Goal: Communication & Community: Answer question/provide support

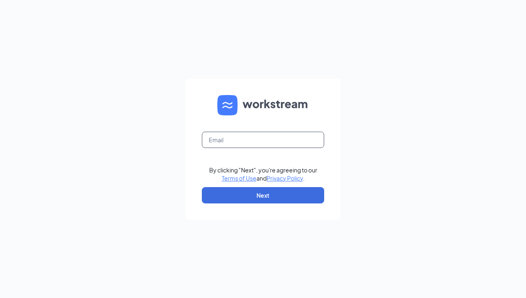
click at [307, 139] on input "text" at bounding box center [263, 140] width 122 height 16
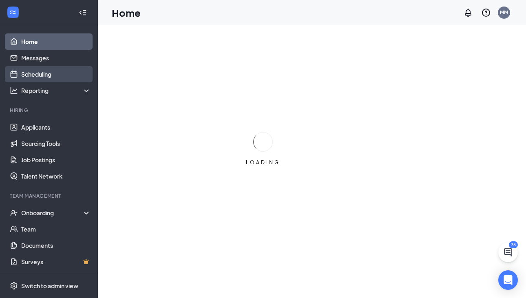
click at [61, 73] on link "Scheduling" at bounding box center [56, 74] width 70 height 16
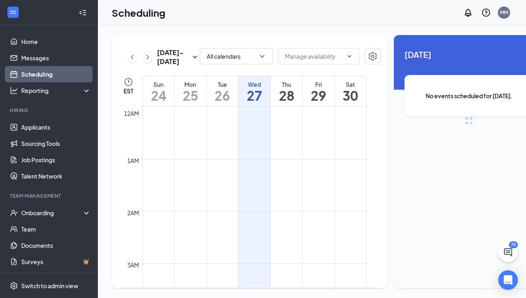
scroll to position [401, 0]
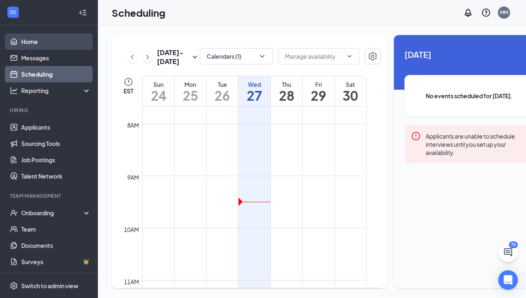
click at [36, 44] on link "Home" at bounding box center [56, 41] width 70 height 16
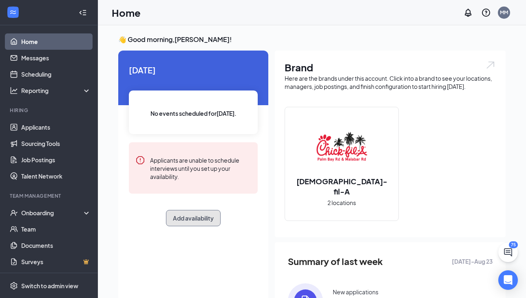
click at [197, 219] on button "Add availability" at bounding box center [193, 218] width 55 height 16
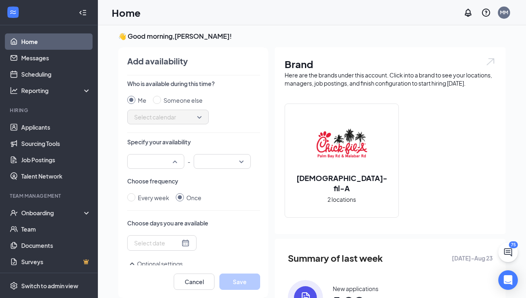
click at [165, 165] on input "search" at bounding box center [153, 161] width 42 height 14
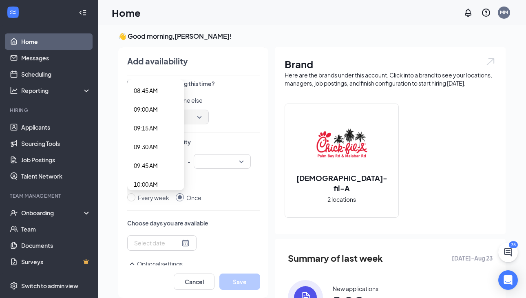
scroll to position [657, 0]
click at [165, 112] on span "09:00 AM" at bounding box center [156, 110] width 44 height 9
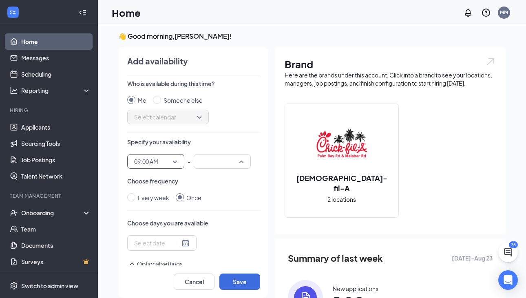
click at [240, 168] on div at bounding box center [222, 161] width 57 height 15
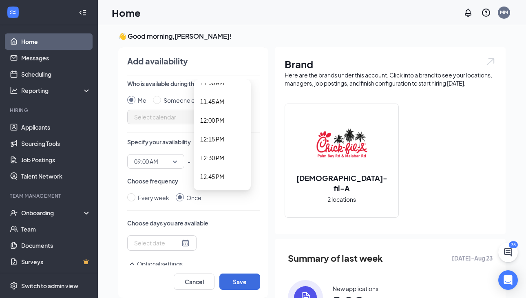
scroll to position [869, 0]
click at [235, 122] on span "12:00 PM" at bounding box center [222, 123] width 44 height 9
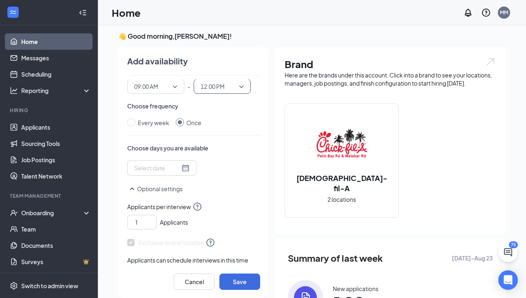
scroll to position [88, 0]
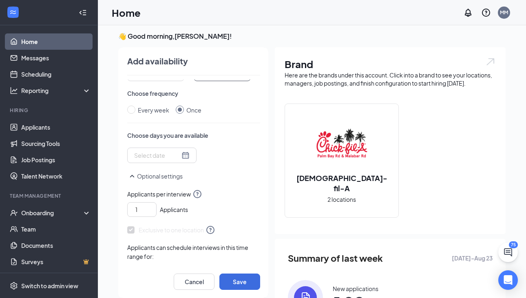
click at [177, 157] on div at bounding box center [161, 155] width 55 height 9
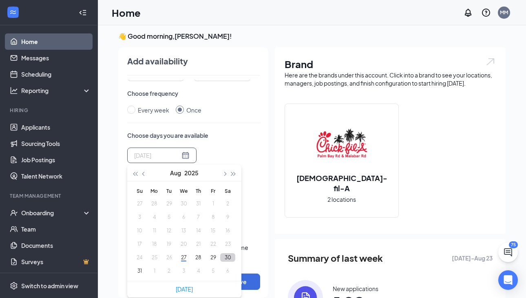
type input "2025-08-30"
click at [227, 258] on button "30" at bounding box center [227, 257] width 15 height 9
click at [240, 154] on div "Sat Aug 30 Aug 2025 Su Mo Tu We Th Fr Sa 27 28 29 30 31 1 2 3 4 5 6 7 8 9 10 11…" at bounding box center [193, 173] width 133 height 50
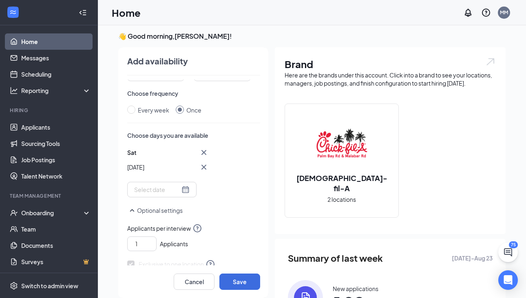
scroll to position [150, 0]
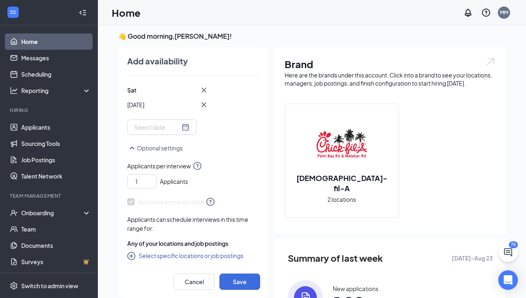
click at [132, 257] on icon "CirclePlus" at bounding box center [132, 257] width 10 height 10
checkbox input "true"
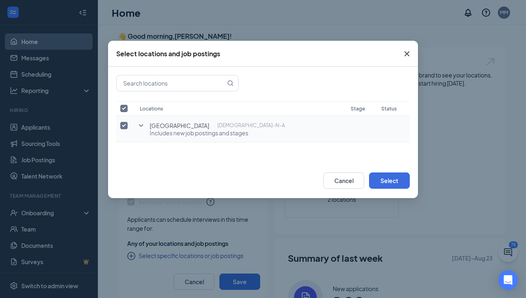
click at [141, 125] on icon "SmallChevronDown" at bounding box center [141, 126] width 10 height 10
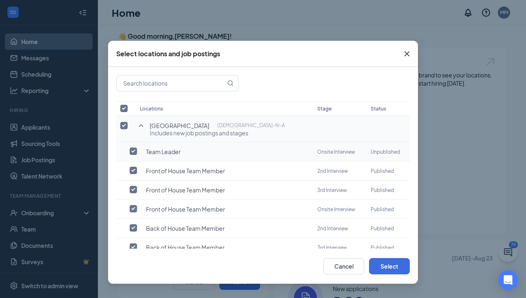
click at [132, 152] on input "checkbox" at bounding box center [133, 151] width 7 height 7
checkbox input "true"
checkbox input "false"
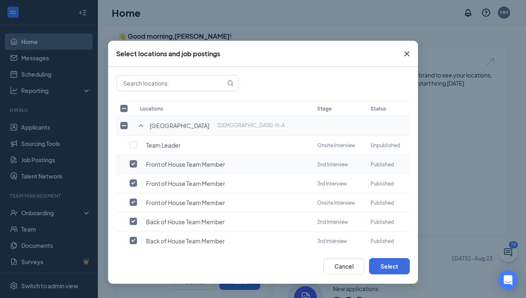
click at [133, 164] on input "checkbox" at bounding box center [133, 163] width 7 height 7
checkbox input "false"
click at [134, 175] on td at bounding box center [126, 183] width 20 height 19
click at [134, 181] on input "checkbox" at bounding box center [133, 182] width 7 height 7
checkbox input "false"
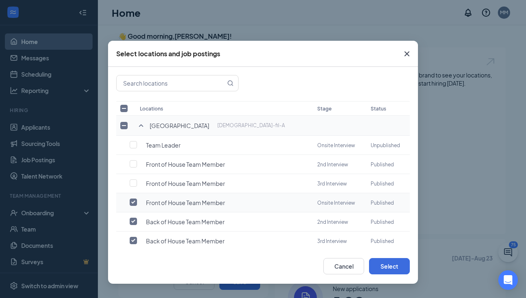
click at [133, 203] on input "checkbox" at bounding box center [133, 201] width 7 height 7
checkbox input "false"
click at [133, 221] on input "checkbox" at bounding box center [133, 221] width 7 height 7
checkbox input "false"
click at [132, 240] on input "checkbox" at bounding box center [133, 240] width 7 height 7
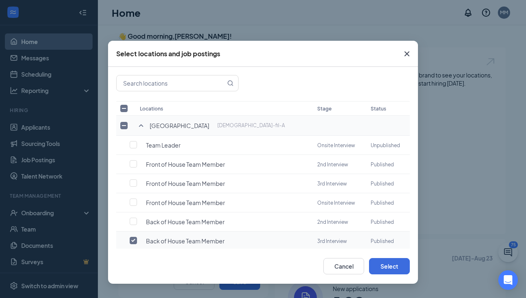
checkbox input "false"
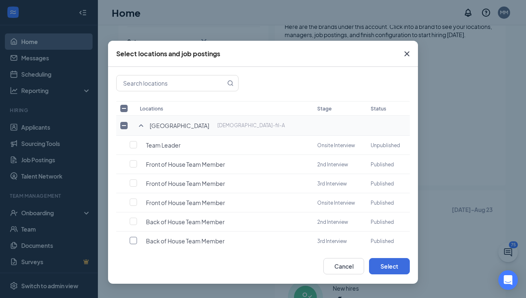
scroll to position [0, 0]
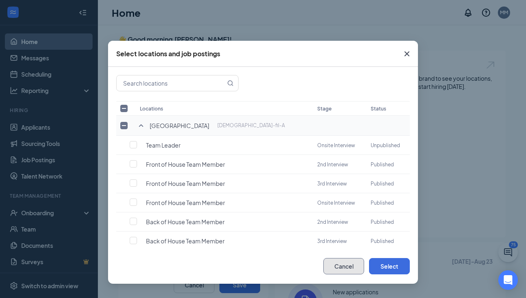
click at [352, 267] on button "Cancel" at bounding box center [343, 266] width 41 height 16
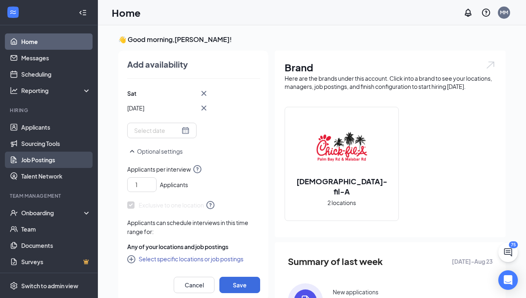
click at [49, 158] on link "Job Postings" at bounding box center [56, 160] width 70 height 16
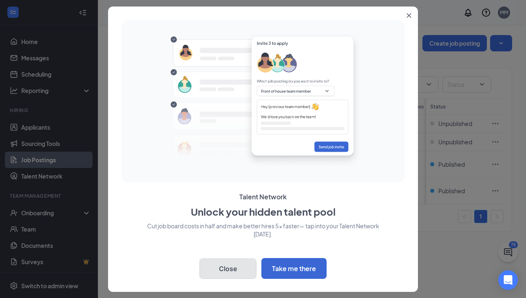
click at [220, 265] on button "Close" at bounding box center [227, 268] width 57 height 20
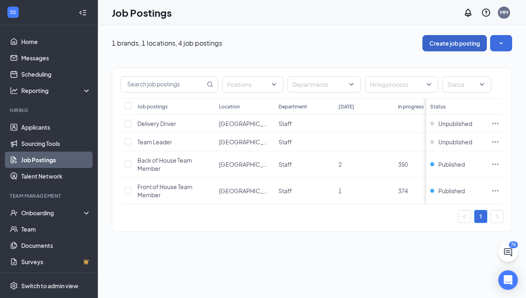
click at [436, 47] on button "Create job posting" at bounding box center [454, 43] width 64 height 16
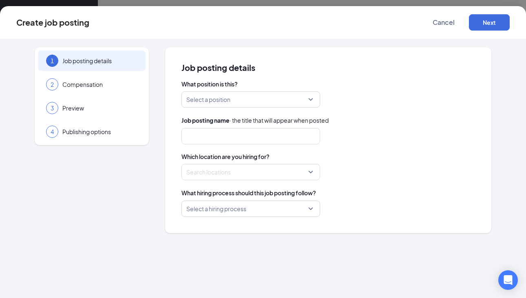
click at [199, 104] on input "search" at bounding box center [247, 99] width 123 height 15
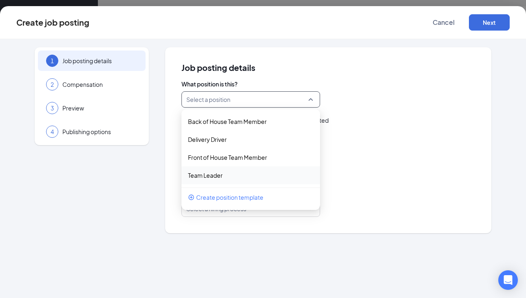
click at [216, 197] on span "Create position template" at bounding box center [229, 197] width 67 height 9
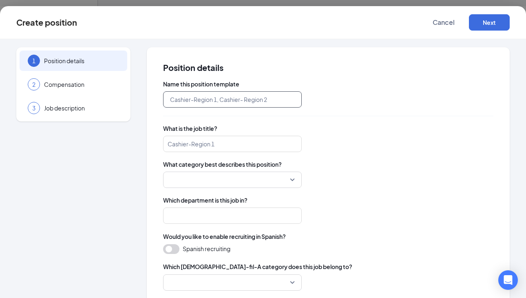
click at [242, 102] on input "text" at bounding box center [232, 99] width 139 height 16
type input "Cow Mascot"
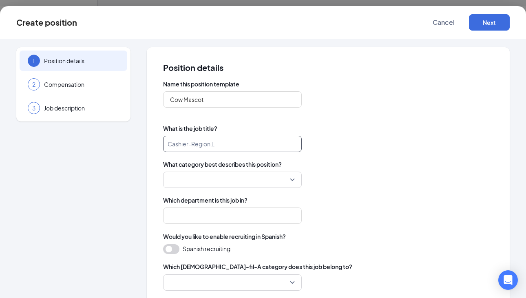
click at [227, 142] on input "search" at bounding box center [232, 144] width 139 height 16
type input "Cow Mascot"
click at [348, 188] on div "Name this position template Cow Mascot What is the job title? Cow Mascot Cow Ma…" at bounding box center [328, 282] width 330 height 405
click at [278, 183] on input "search" at bounding box center [229, 179] width 123 height 15
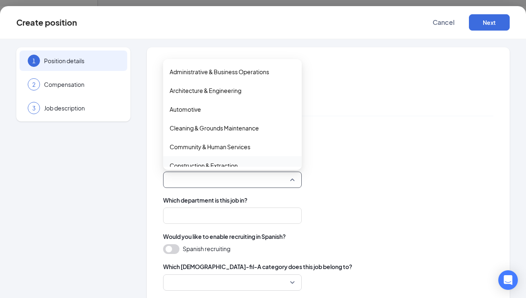
click at [342, 231] on div "Name this position template Cow Mascot What is the job title? Cow Mascot What c…" at bounding box center [328, 282] width 330 height 405
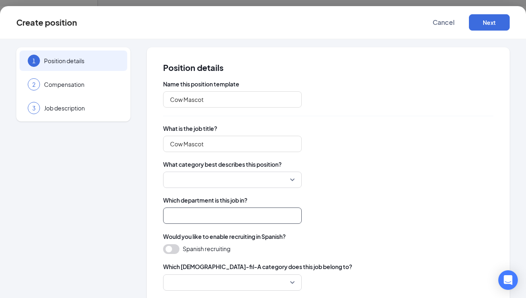
click at [249, 218] on input "search" at bounding box center [232, 215] width 139 height 16
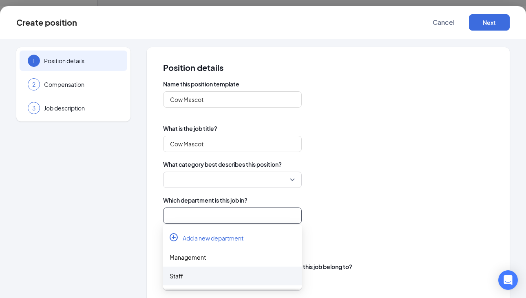
click at [212, 279] on div "Staff" at bounding box center [233, 275] width 126 height 9
type input "Staff"
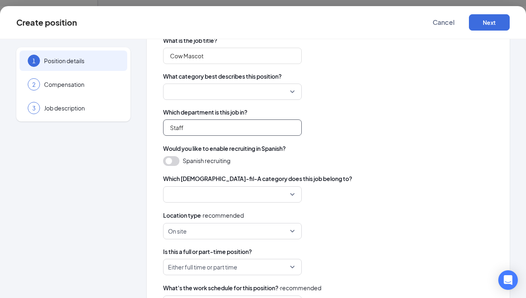
scroll to position [88, 0]
click at [237, 192] on input "search" at bounding box center [229, 193] width 123 height 15
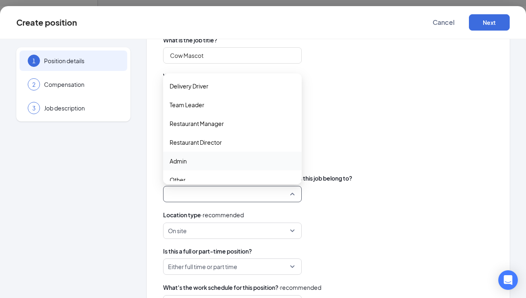
scroll to position [27, 0]
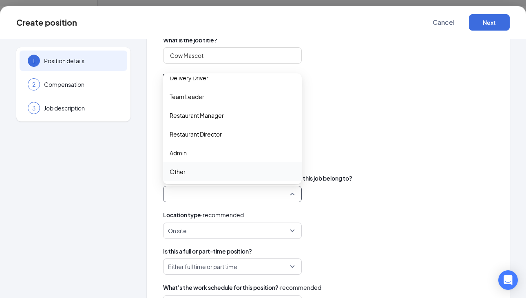
click at [212, 175] on span "Other" at bounding box center [233, 171] width 126 height 9
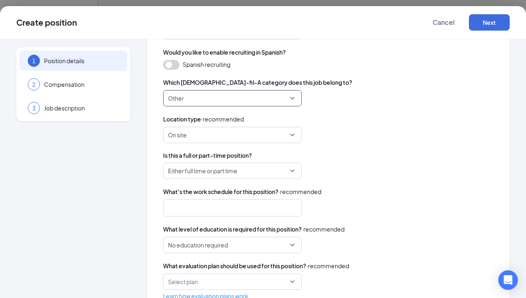
scroll to position [185, 0]
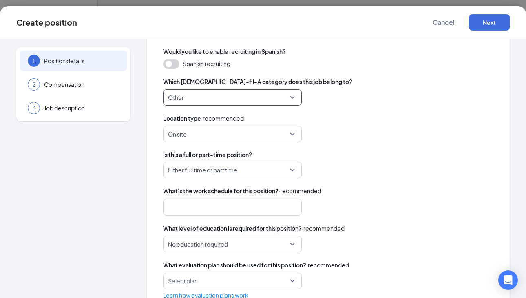
click at [254, 166] on span "Either full time or part time" at bounding box center [228, 169] width 121 height 15
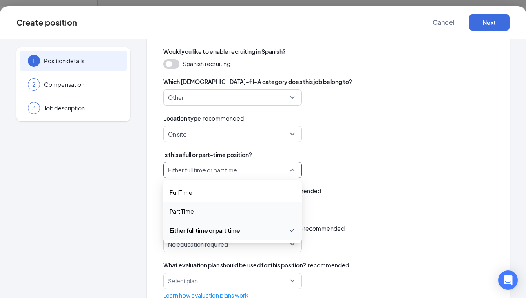
click at [210, 210] on span "Part Time" at bounding box center [233, 211] width 126 height 9
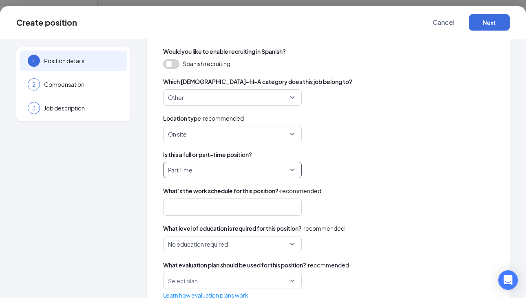
scroll to position [211, 0]
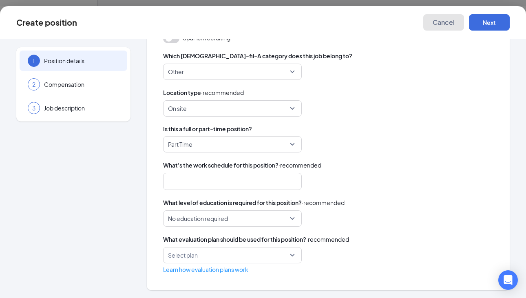
click at [439, 24] on span "Cancel" at bounding box center [443, 22] width 22 height 8
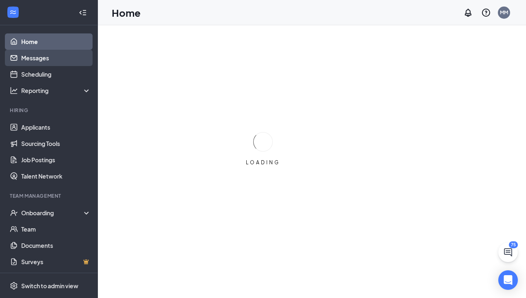
click at [44, 55] on link "Messages" at bounding box center [56, 58] width 70 height 16
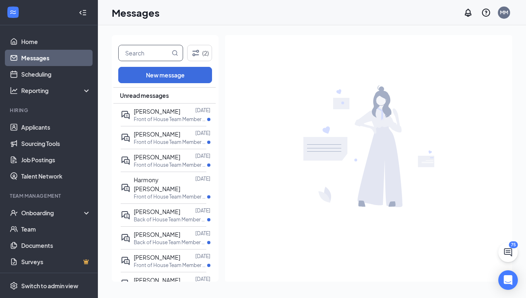
click at [143, 52] on input "text" at bounding box center [144, 52] width 51 height 15
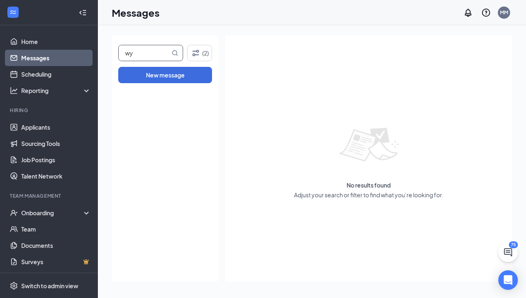
type input "w"
type input "[PERSON_NAME]"
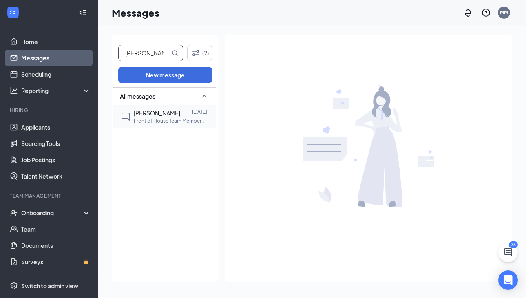
click at [163, 117] on p "Front of House Team Member at [GEOGRAPHIC_DATA]" at bounding box center [170, 120] width 73 height 7
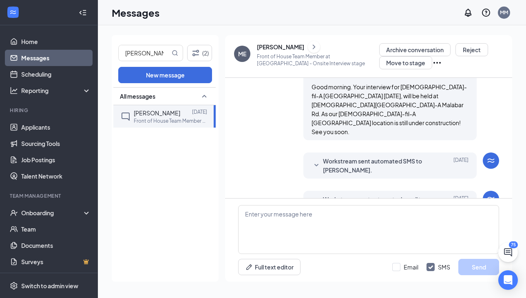
scroll to position [341, 0]
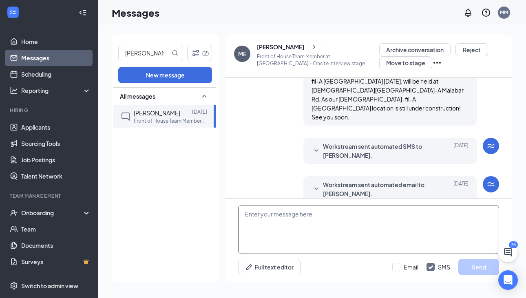
click at [291, 214] on textarea at bounding box center [368, 229] width 261 height 49
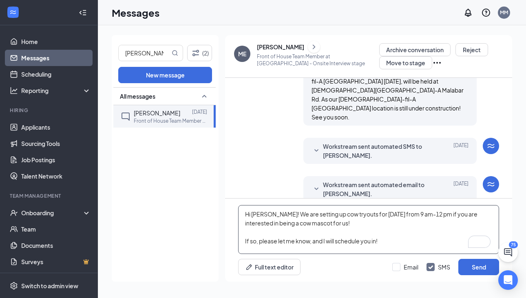
type textarea "Hi [PERSON_NAME]! We are setting up cow tryouts for [DATE] from 9 am-12 pm if y…"
click at [344, 214] on span "Applicant System Update (1)" at bounding box center [376, 219] width 65 height 10
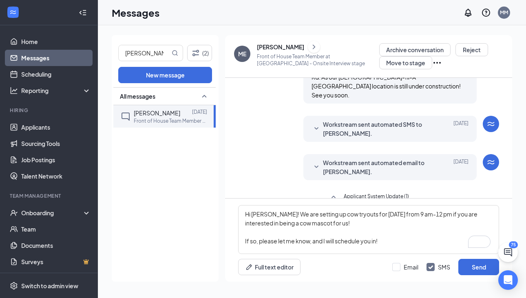
scroll to position [364, 0]
click at [476, 267] on button "Send" at bounding box center [478, 267] width 41 height 16
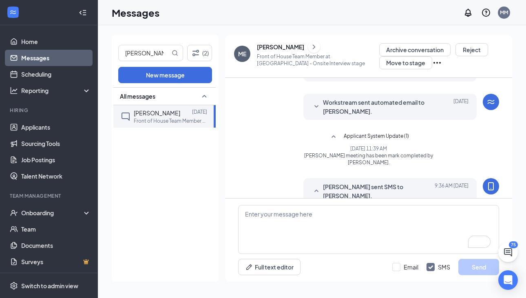
scroll to position [443, 0]
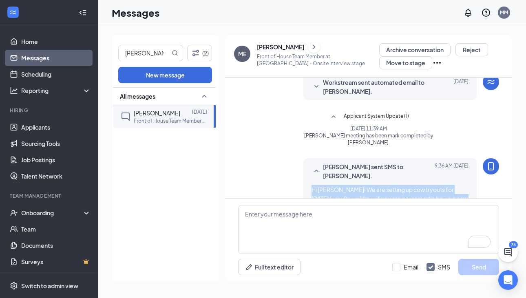
drag, startPoint x: 308, startPoint y: 145, endPoint x: 452, endPoint y: 189, distance: 150.6
click at [452, 189] on div "[PERSON_NAME] sent SMS to [PERSON_NAME]. [DATE] 9:36 AM Hi [PERSON_NAME]! We ar…" at bounding box center [389, 196] width 173 height 76
copy span "Hi [PERSON_NAME]! We are setting up cow tryouts for [DATE] from 9 am-12 pm if y…"
click at [172, 71] on button "New message" at bounding box center [165, 75] width 94 height 16
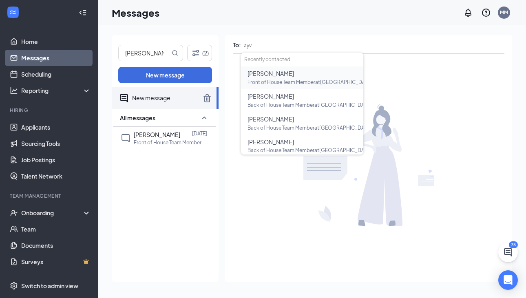
type input "ayva"
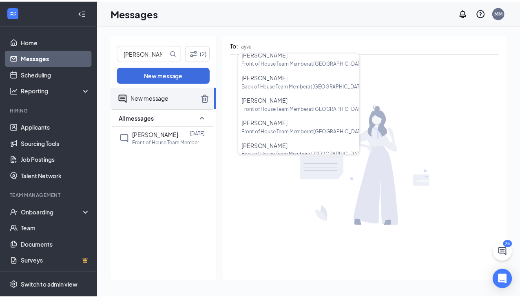
scroll to position [119, 0]
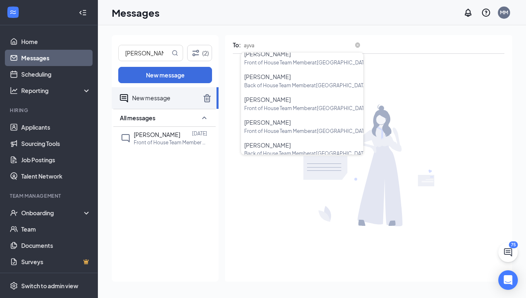
click at [279, 44] on input "ayva" at bounding box center [302, 45] width 122 height 11
click at [362, 45] on input "ayva" at bounding box center [302, 45] width 122 height 11
click at [357, 46] on span at bounding box center [357, 45] width 5 height 5
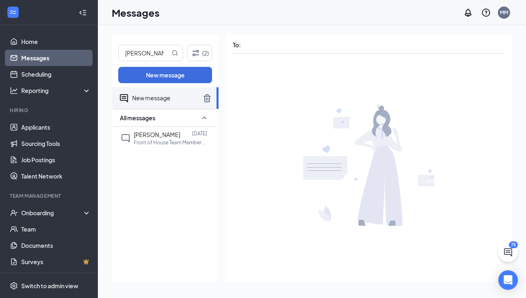
click at [210, 92] on div at bounding box center [207, 97] width 10 height 15
click at [204, 97] on icon "TrashOutline" at bounding box center [206, 98] width 7 height 8
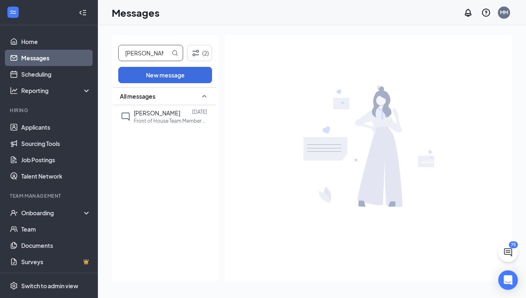
drag, startPoint x: 160, startPoint y: 57, endPoint x: 111, endPoint y: 54, distance: 49.0
click at [109, 52] on div "miriam (2) New message All messages Miriam Elam Jul 30 Front of House Team Memb…" at bounding box center [312, 161] width 428 height 273
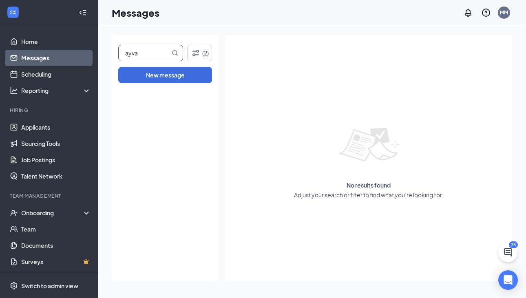
click at [154, 54] on input "ayva" at bounding box center [144, 52] width 51 height 15
drag, startPoint x: 151, startPoint y: 54, endPoint x: 118, endPoint y: 54, distance: 33.4
click at [118, 54] on div "ayva (2) New message" at bounding box center [165, 158] width 107 height 247
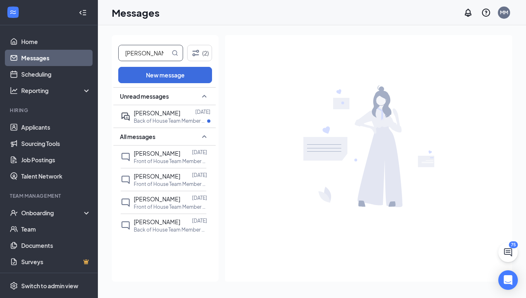
drag, startPoint x: 152, startPoint y: 53, endPoint x: 99, endPoint y: 55, distance: 53.0
click at [99, 55] on div "santos (2) New message Unread messages Wendy Santos Aug 25 Back of House Team M…" at bounding box center [312, 161] width 428 height 273
type input "[PERSON_NAME]"
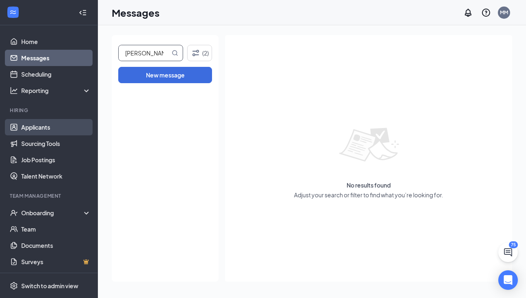
click at [59, 131] on link "Applicants" at bounding box center [56, 127] width 70 height 16
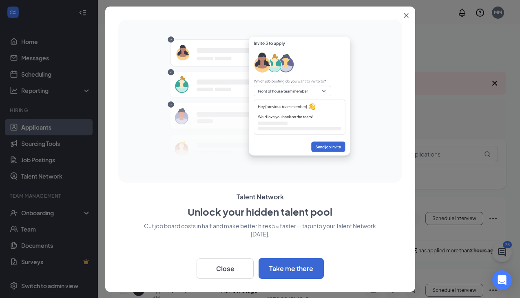
click at [407, 16] on icon "Close" at bounding box center [406, 15] width 4 height 4
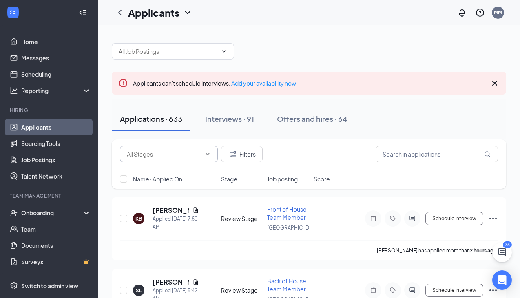
click at [160, 155] on input "text" at bounding box center [164, 154] width 74 height 9
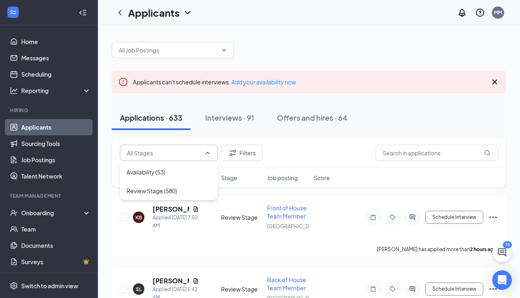
scroll to position [2, 0]
click at [311, 165] on div "Filters" at bounding box center [309, 153] width 394 height 30
click at [411, 153] on input "text" at bounding box center [436, 152] width 122 height 16
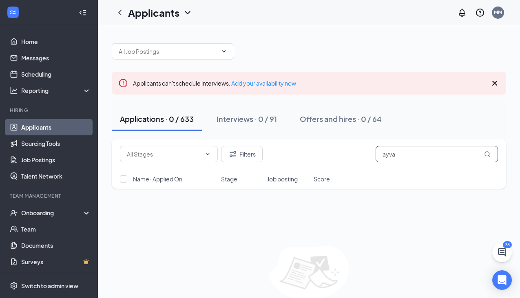
type input "ayva"
click at [493, 82] on icon "Cross" at bounding box center [494, 83] width 5 height 5
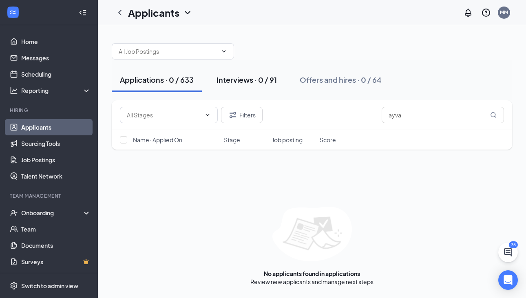
click at [269, 78] on div "Interviews · 0 / 91" at bounding box center [246, 80] width 60 height 10
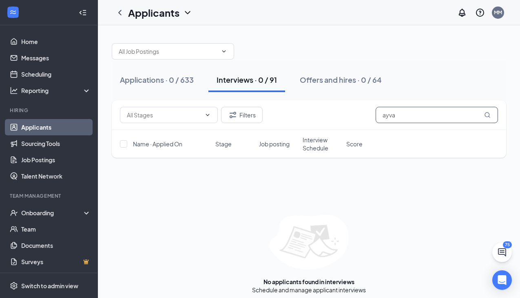
click at [426, 112] on input "ayva" at bounding box center [436, 115] width 122 height 16
drag, startPoint x: 426, startPoint y: 112, endPoint x: 336, endPoint y: 109, distance: 89.7
click at [336, 109] on div "Filters ayva" at bounding box center [309, 115] width 378 height 16
type input "santos"
click at [171, 82] on div "Applications · 5 / 633" at bounding box center [156, 80] width 73 height 10
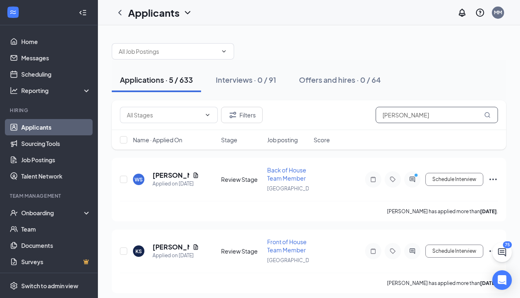
drag, startPoint x: 408, startPoint y: 117, endPoint x: 363, endPoint y: 118, distance: 45.3
click at [363, 118] on div "Filters santos" at bounding box center [309, 115] width 378 height 16
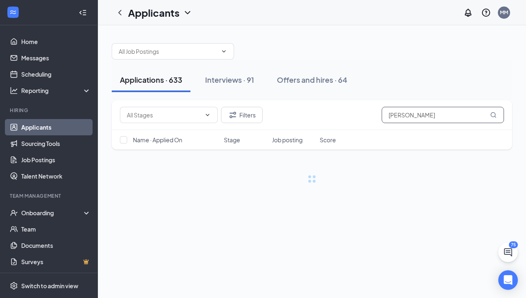
type input "[PERSON_NAME]"
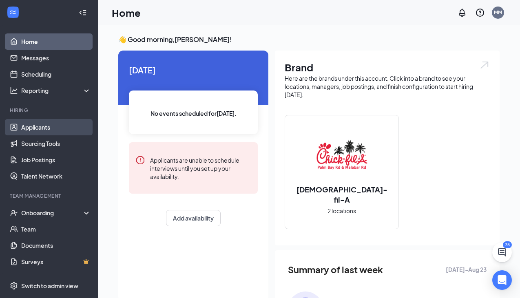
click at [44, 129] on link "Applicants" at bounding box center [56, 127] width 70 height 16
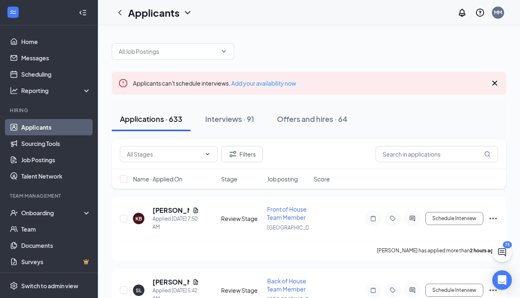
click at [183, 12] on icon "ChevronDown" at bounding box center [188, 13] width 10 height 10
click at [175, 57] on link "Archived applicants" at bounding box center [177, 53] width 88 height 8
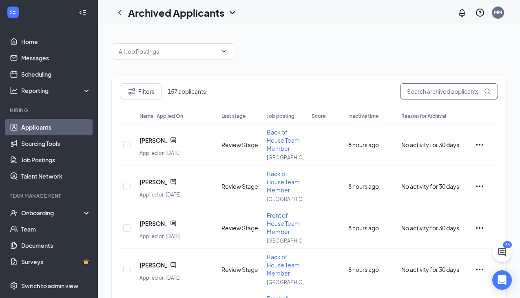
click at [454, 89] on input "text" at bounding box center [449, 91] width 98 height 16
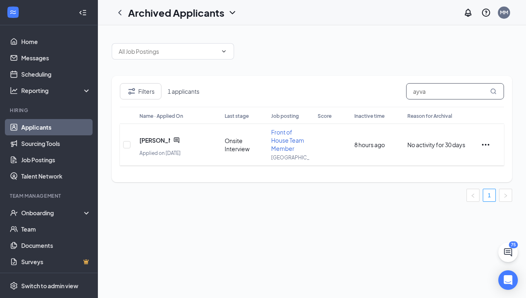
type input "ayva"
click at [178, 139] on icon "ChatActive" at bounding box center [176, 140] width 7 height 7
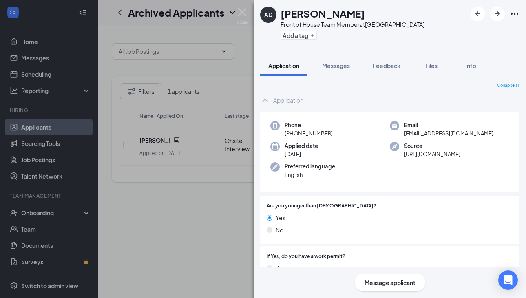
click at [383, 285] on span "Message applicant" at bounding box center [389, 282] width 51 height 9
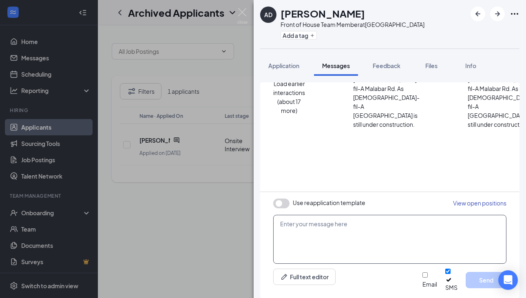
scroll to position [415, 0]
paste textarea "[DATE] team meeting and dedication, bbq or skewers, Friends and family"
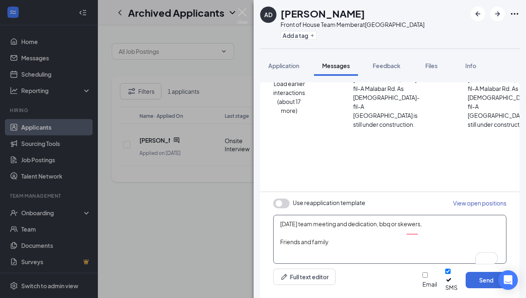
drag, startPoint x: 333, startPoint y: 250, endPoint x: 281, endPoint y: 225, distance: 57.4
click at [281, 225] on textarea "[DATE] team meeting and dedication, bbq or skewers, Friends and family" at bounding box center [389, 239] width 233 height 49
type textarea "Hi [PERSON_NAME]!"
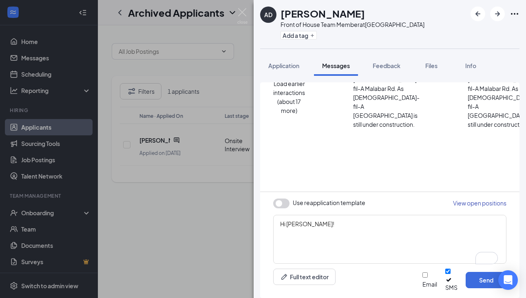
click at [187, 205] on div "AD [PERSON_NAME] Front of House Team Member at [GEOGRAPHIC_DATA] Add a tag Appl…" at bounding box center [263, 149] width 526 height 298
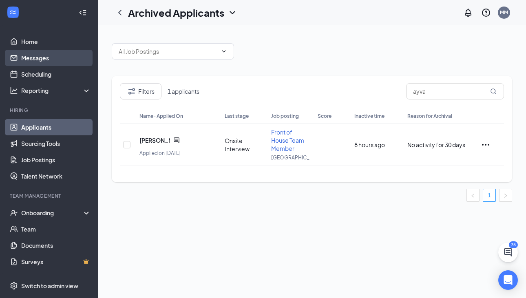
click at [37, 58] on link "Messages" at bounding box center [56, 58] width 70 height 16
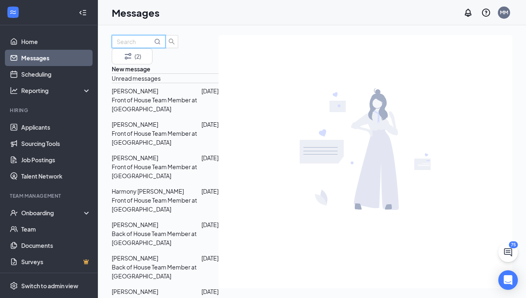
click at [152, 46] on input "text" at bounding box center [135, 41] width 36 height 9
type input "[PERSON_NAME]"
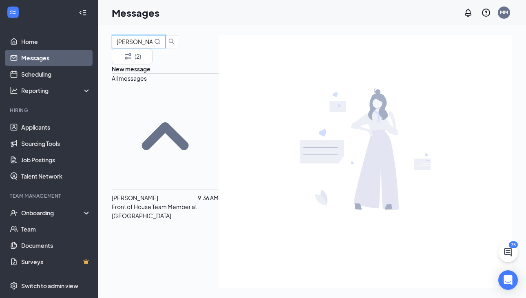
click at [167, 193] on div at bounding box center [178, 197] width 40 height 9
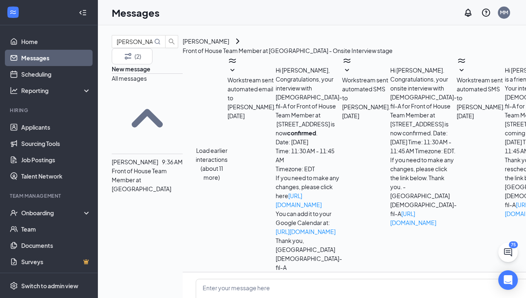
scroll to position [397, 0]
drag, startPoint x: 307, startPoint y: 146, endPoint x: 446, endPoint y: 187, distance: 145.5
copy span "Hi [PERSON_NAME]! We are setting up cow tryouts for [DATE] from 9 am-12 pm if y…"
click at [38, 131] on link "Applicants" at bounding box center [56, 127] width 70 height 16
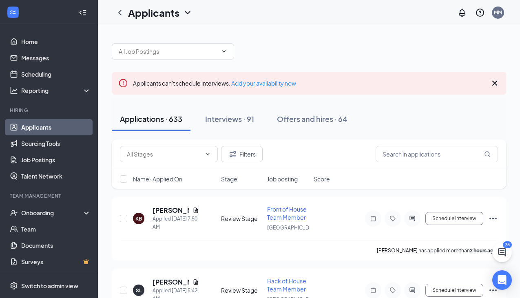
drag, startPoint x: 161, startPoint y: 4, endPoint x: 157, endPoint y: 7, distance: 5.0
click at [161, 5] on div "Applicants" at bounding box center [152, 12] width 81 height 16
click at [156, 13] on h1 "Applicants" at bounding box center [153, 13] width 51 height 14
click at [169, 53] on link "Archived applicants" at bounding box center [177, 53] width 88 height 8
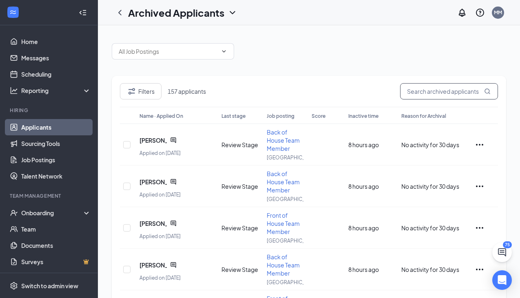
click at [423, 95] on input "text" at bounding box center [449, 91] width 98 height 16
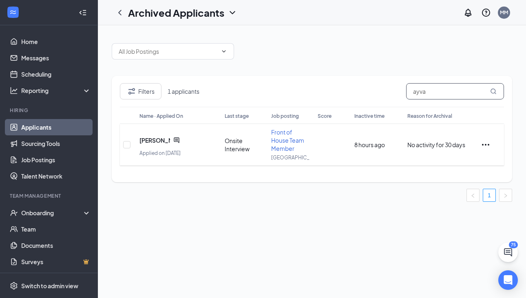
type input "ayva"
click at [174, 141] on icon "ChatActive" at bounding box center [176, 140] width 7 height 7
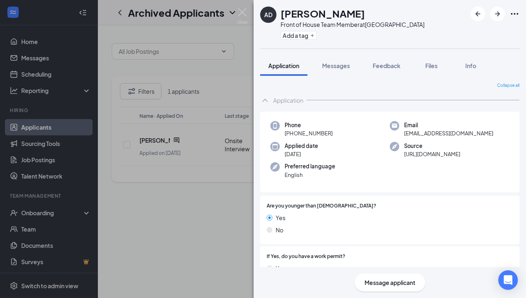
click at [392, 283] on span "Message applicant" at bounding box center [389, 282] width 51 height 9
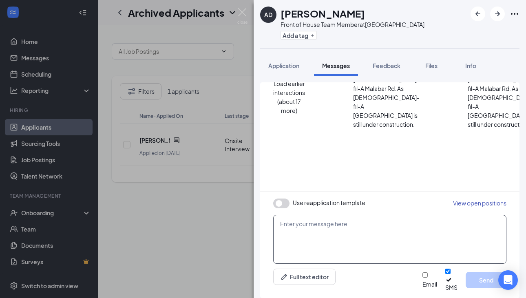
scroll to position [415, 0]
click at [325, 236] on textarea "To enrich screen reader interactions, please activate Accessibility in Grammarl…" at bounding box center [389, 239] width 233 height 49
paste textarea "Hi [PERSON_NAME]! We are setting up cow tryouts for [DATE] from 9 am-12 pm if y…"
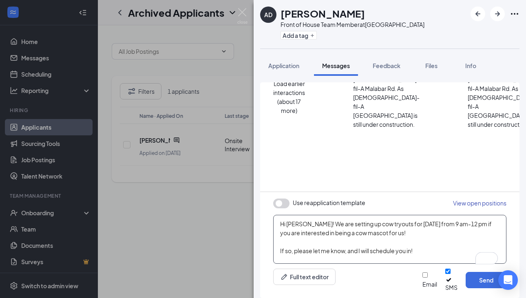
click at [295, 232] on textarea "Hi [PERSON_NAME]! We are setting up cow tryouts for [DATE] from 9 am-12 pm if y…" at bounding box center [389, 239] width 233 height 49
type textarea "Hi [PERSON_NAME]! We are setting up cow tryouts for [DATE] from 9 am-12 pm if y…"
click at [478, 282] on button "Send" at bounding box center [485, 280] width 41 height 16
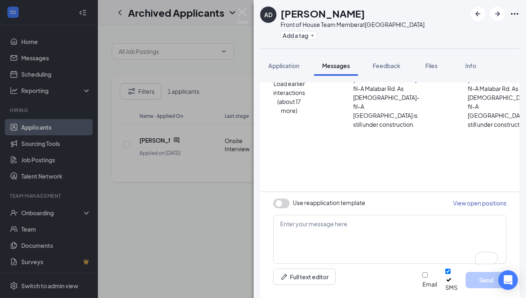
scroll to position [503, 0]
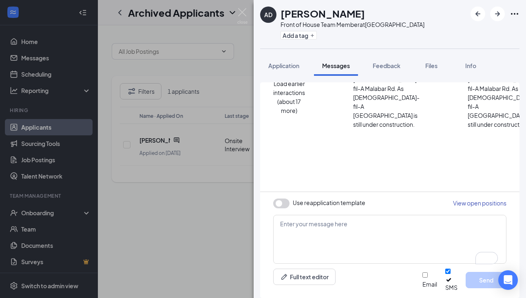
click at [209, 234] on div "AD [PERSON_NAME] Front of House Team Member at [GEOGRAPHIC_DATA] Add a tag Appl…" at bounding box center [263, 149] width 526 height 298
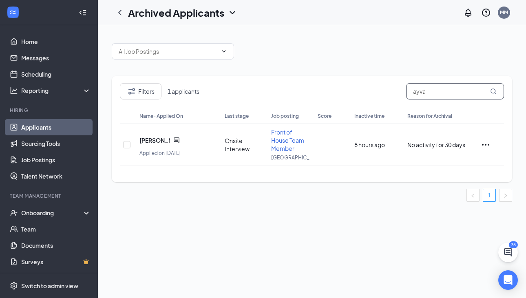
click at [418, 95] on input "ayva" at bounding box center [455, 91] width 98 height 16
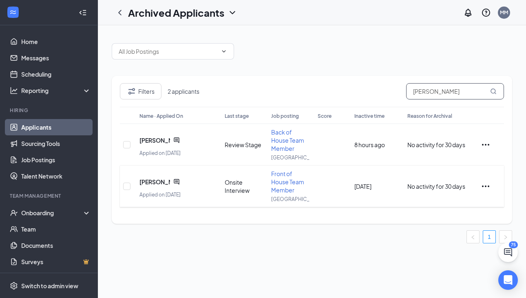
type input "[PERSON_NAME]"
click at [178, 182] on icon "ChatActive" at bounding box center [176, 182] width 7 height 7
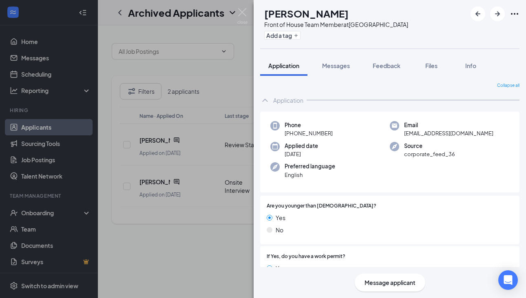
click at [377, 287] on div "Message applicant" at bounding box center [390, 282] width 71 height 18
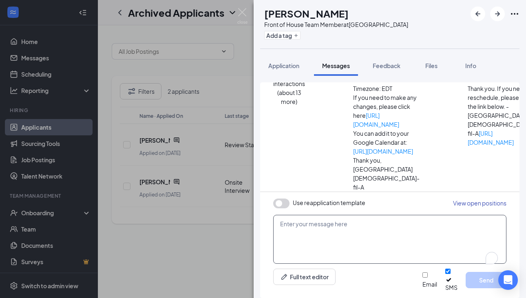
click at [311, 229] on textarea "To enrich screen reader interactions, please activate Accessibility in Grammarl…" at bounding box center [389, 239] width 233 height 49
paste textarea "Hi [PERSON_NAME]! We are setting up cow tryouts for [DATE] from 9 am-12 pm if y…"
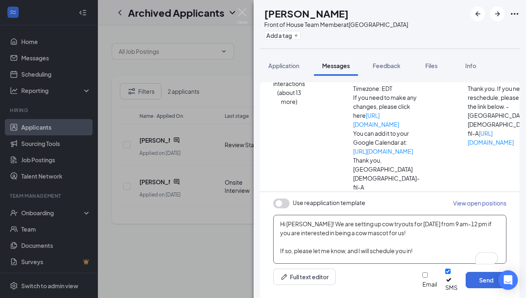
click at [298, 232] on textarea "Hi [PERSON_NAME]! We are setting up cow tryouts for [DATE] from 9 am-12 pm if y…" at bounding box center [389, 239] width 233 height 49
type textarea "Hi [PERSON_NAME]! We are setting up cow tryouts for [DATE] from 9 am-12 pm if y…"
click at [483, 283] on button "Send" at bounding box center [485, 280] width 41 height 16
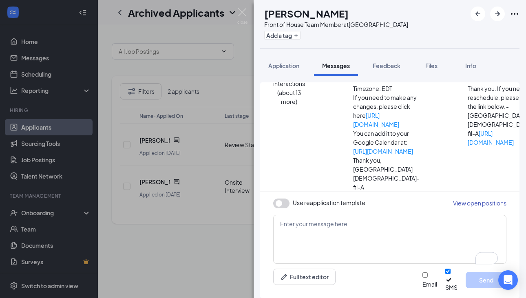
scroll to position [434, 0]
click at [238, 13] on img at bounding box center [242, 16] width 10 height 16
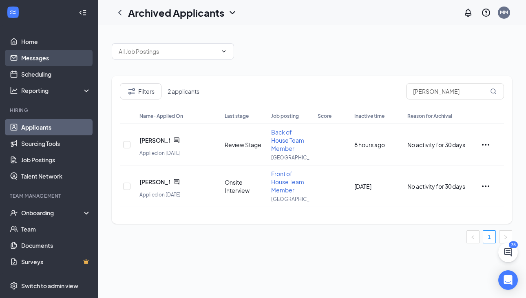
click at [40, 57] on link "Messages" at bounding box center [56, 58] width 70 height 16
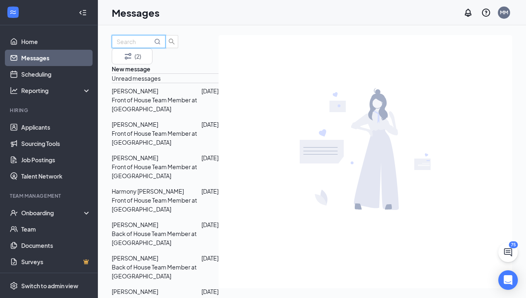
click at [146, 46] on input "text" at bounding box center [135, 41] width 36 height 9
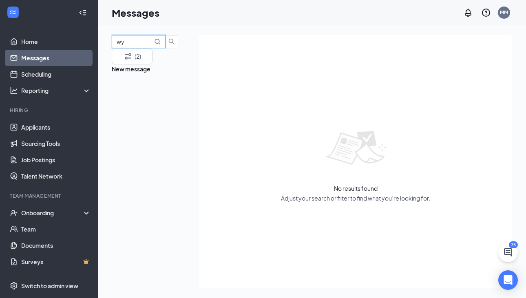
type input "w"
type input "ayva"
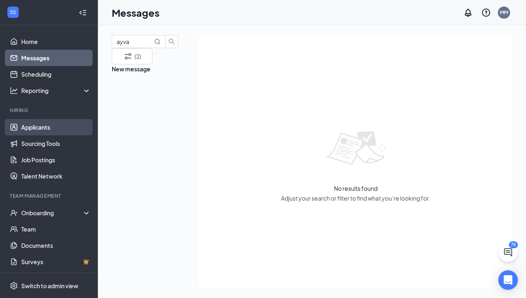
drag, startPoint x: 34, startPoint y: 130, endPoint x: 38, endPoint y: 128, distance: 4.6
click at [34, 130] on link "Applicants" at bounding box center [56, 127] width 70 height 16
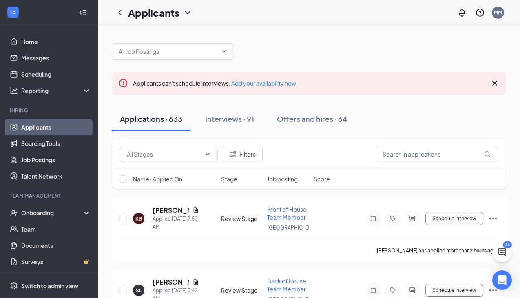
click at [186, 12] on icon "ChevronDown" at bounding box center [187, 12] width 5 height 3
click at [147, 53] on link "Archived applicants" at bounding box center [177, 53] width 88 height 8
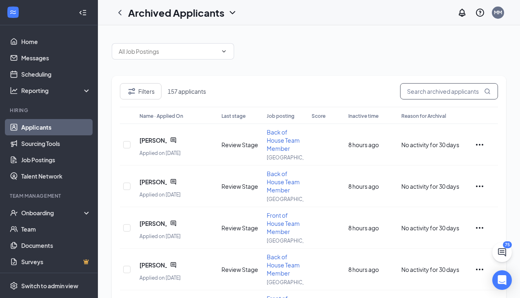
click at [453, 95] on input "text" at bounding box center [449, 91] width 98 height 16
type input "ayva"
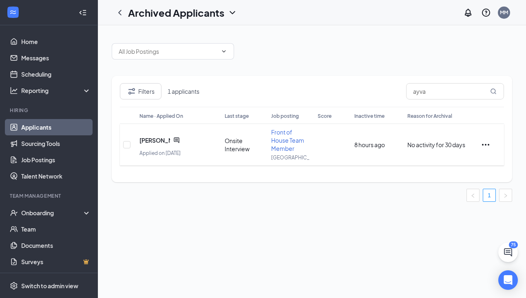
click at [212, 138] on span "[PERSON_NAME] Applied on [DATE]" at bounding box center [177, 144] width 77 height 25
click at [159, 141] on span "[PERSON_NAME]" at bounding box center [154, 140] width 31 height 8
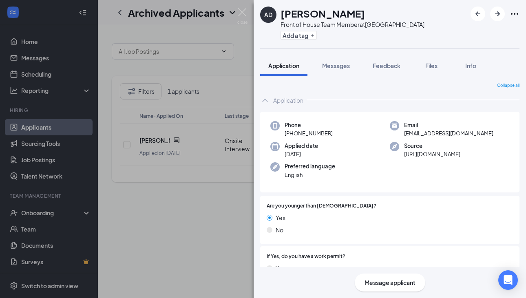
click at [513, 17] on icon "Ellipses" at bounding box center [514, 14] width 10 height 10
click at [514, 12] on icon "Ellipses" at bounding box center [514, 14] width 10 height 10
click at [344, 67] on span "Messages" at bounding box center [336, 65] width 28 height 7
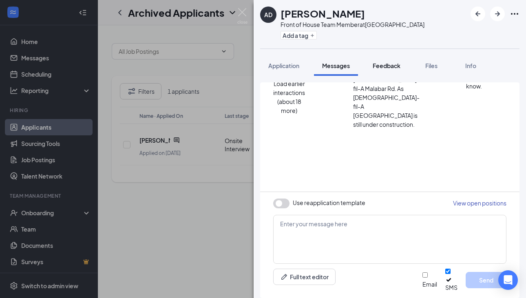
scroll to position [424, 0]
click at [391, 71] on button "Feedback" at bounding box center [386, 65] width 44 height 20
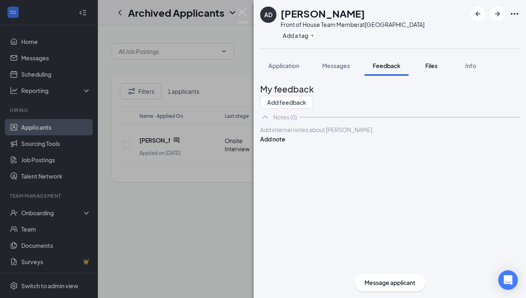
click at [432, 65] on span "Files" at bounding box center [431, 65] width 12 height 7
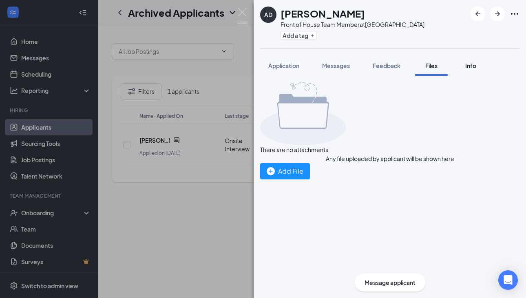
click at [480, 67] on button "Info" at bounding box center [470, 65] width 33 height 20
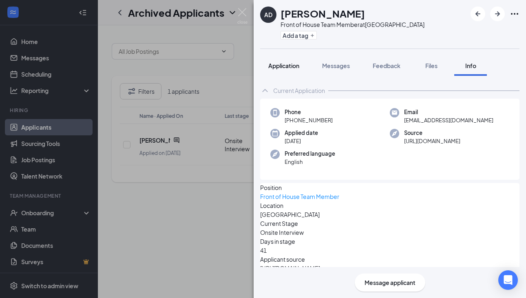
click at [273, 64] on span "Application" at bounding box center [283, 65] width 31 height 7
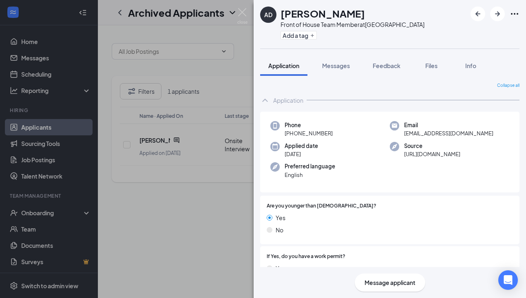
click at [510, 12] on icon "Ellipses" at bounding box center [514, 14] width 10 height 10
click at [174, 218] on div "AD [PERSON_NAME] Front of House Team Member at [GEOGRAPHIC_DATA] Add a tag Appl…" at bounding box center [263, 149] width 526 height 298
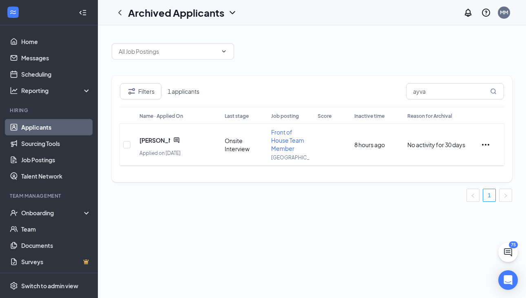
click at [487, 146] on icon "Ellipses" at bounding box center [486, 145] width 10 height 10
click at [336, 241] on div "Filters 1 applicants ayva Name · Applied On Last stage Job posting Score Inacti…" at bounding box center [312, 161] width 428 height 273
click at [123, 145] on input "checkbox" at bounding box center [126, 144] width 7 height 7
click at [128, 146] on input "checkbox" at bounding box center [126, 144] width 7 height 7
checkbox input "false"
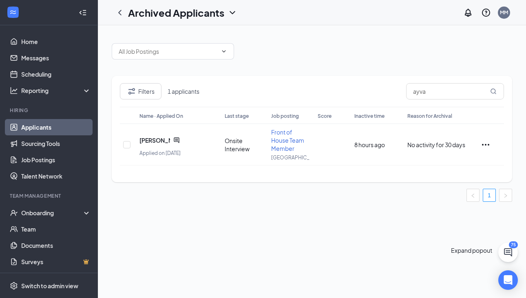
click at [507, 251] on icon "ChatActive" at bounding box center [508, 252] width 8 height 8
click at [468, 284] on icon "ChevronUp" at bounding box center [473, 279] width 10 height 10
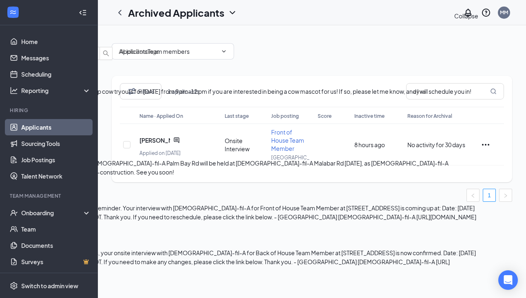
click at [11, 37] on icon "ChevronDown" at bounding box center [7, 40] width 10 height 10
